Goal: Download file/media

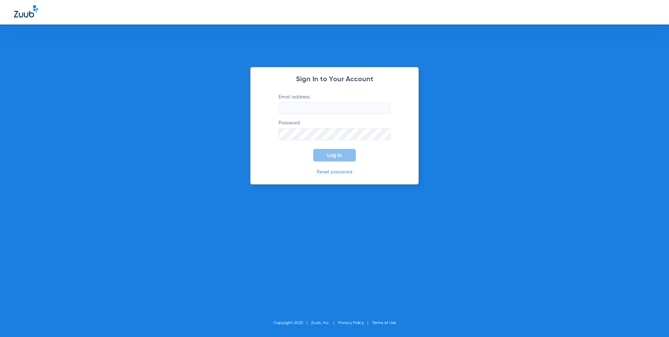
type input "[EMAIL_ADDRESS][DOMAIN_NAME]"
click at [331, 157] on span "Log In" at bounding box center [334, 155] width 15 height 6
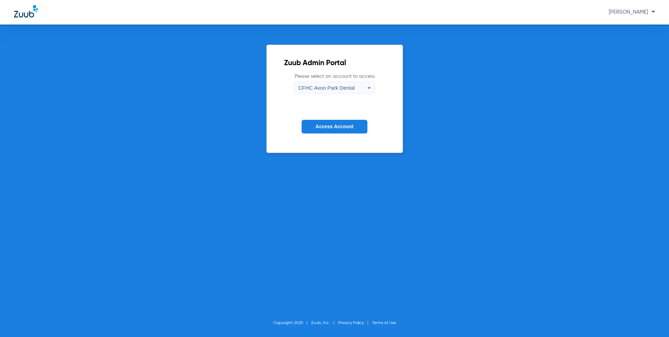
click at [366, 88] on icon at bounding box center [369, 88] width 8 height 8
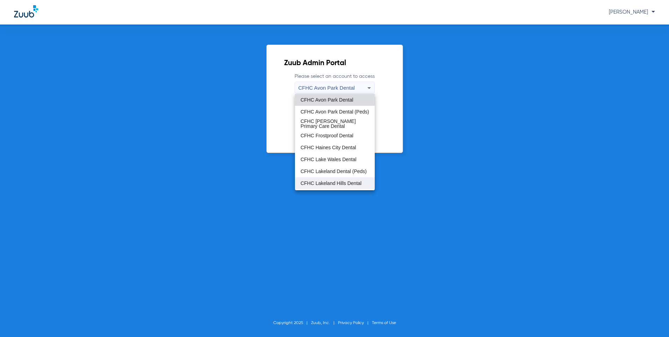
click at [332, 186] on span "CFHC Lakeland Hills Dental" at bounding box center [331, 183] width 61 height 5
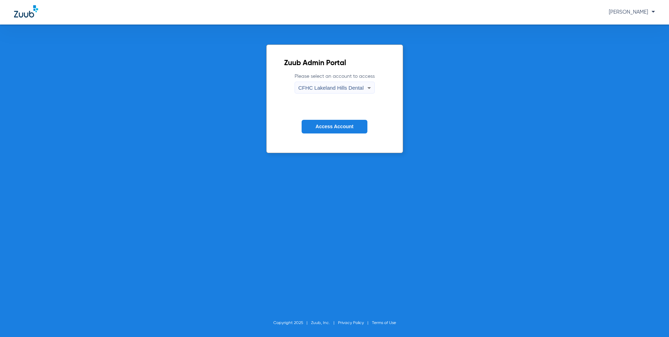
click at [333, 128] on span "Access Account" at bounding box center [335, 127] width 38 height 6
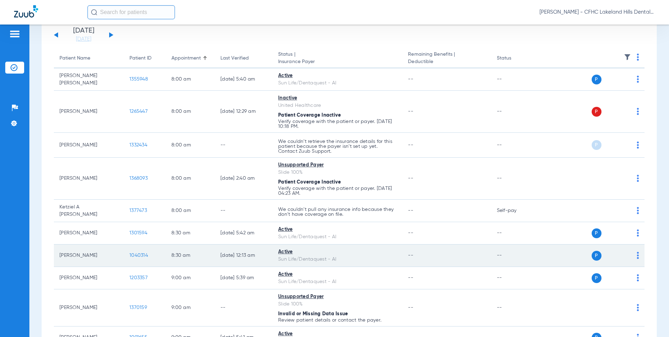
scroll to position [105, 0]
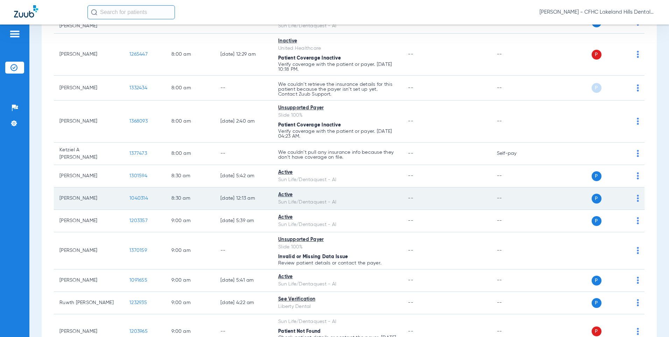
click at [145, 196] on span "1040314" at bounding box center [139, 198] width 19 height 5
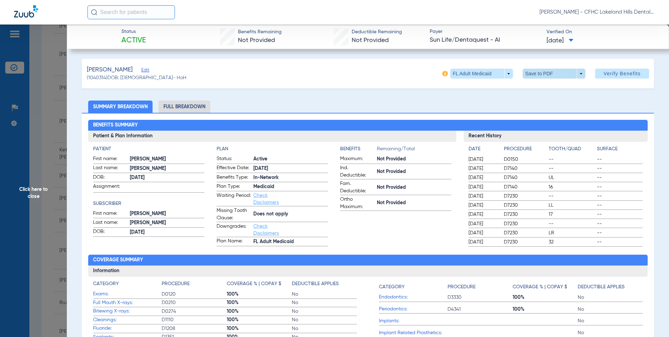
click at [546, 77] on span at bounding box center [554, 73] width 17 height 17
click at [547, 92] on button "insert_drive_file Save to PDF" at bounding box center [544, 88] width 53 height 14
click at [548, 74] on span at bounding box center [554, 73] width 17 height 17
click at [549, 87] on span "Save to PDF" at bounding box center [552, 87] width 28 height 5
